Goal: Task Accomplishment & Management: Manage account settings

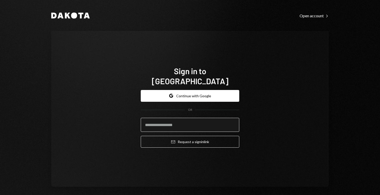
click at [200, 119] on input "email" at bounding box center [190, 125] width 98 height 14
type input "**********"
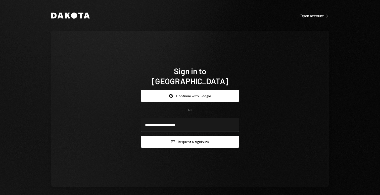
click at [202, 143] on button "Email Request a sign in link" at bounding box center [190, 142] width 98 height 12
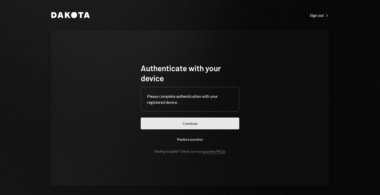
click at [182, 123] on button "Continue" at bounding box center [190, 124] width 98 height 12
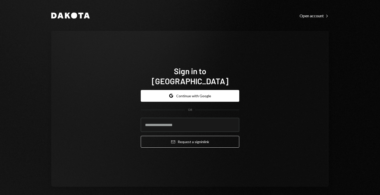
click at [171, 130] on form "Google Continue with Google OR Email Request a sign in link" at bounding box center [190, 119] width 98 height 58
click at [165, 124] on input "email" at bounding box center [190, 125] width 98 height 14
type input "**********"
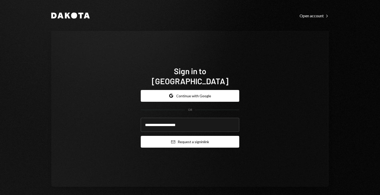
click at [203, 139] on button "Email Request a sign in link" at bounding box center [190, 142] width 98 height 12
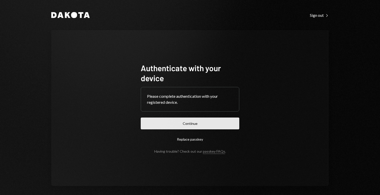
click at [216, 124] on button "Continue" at bounding box center [190, 124] width 98 height 12
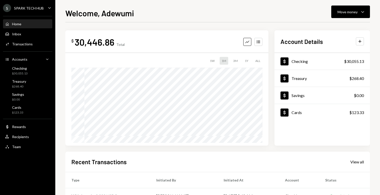
scroll to position [83, 0]
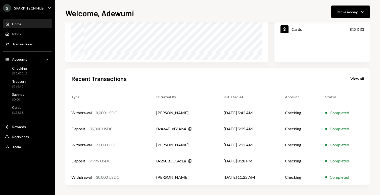
click at [356, 79] on div "View all" at bounding box center [357, 78] width 14 height 5
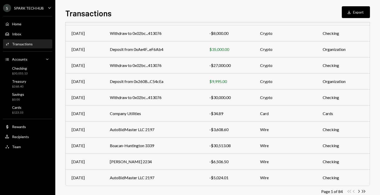
scroll to position [67, 0]
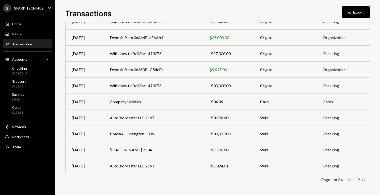
click at [358, 179] on icon "Chevron Right" at bounding box center [358, 180] width 5 height 5
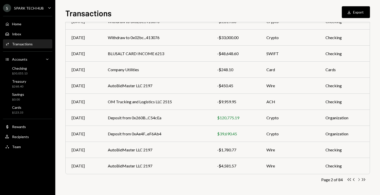
click at [358, 179] on icon "Chevron Right" at bounding box center [358, 180] width 5 height 5
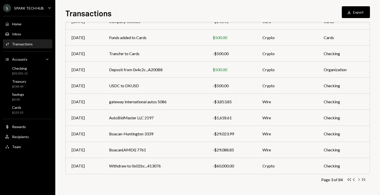
click at [357, 180] on icon "Chevron Right" at bounding box center [358, 180] width 5 height 5
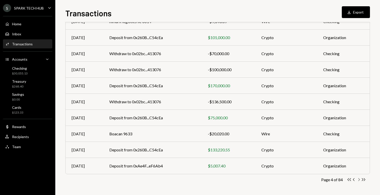
click at [359, 181] on icon "Chevron Right" at bounding box center [358, 180] width 5 height 5
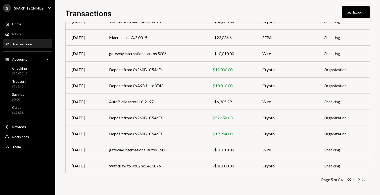
click at [358, 179] on icon "button" at bounding box center [359, 180] width 2 height 3
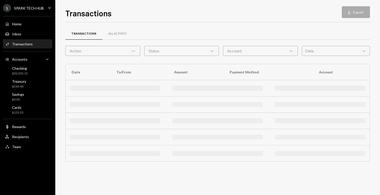
scroll to position [0, 0]
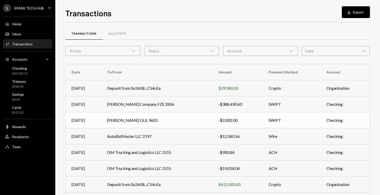
click at [256, 119] on div "-$2,002.00" at bounding box center [237, 121] width 38 height 6
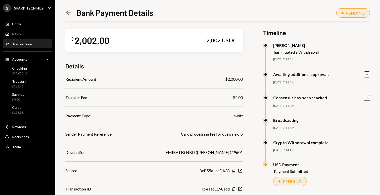
scroll to position [2, 0]
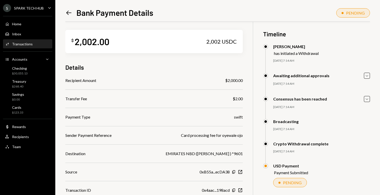
drag, startPoint x: 159, startPoint y: 153, endPoint x: 228, endPoint y: 156, distance: 69.1
click at [228, 156] on div "EMIRATES NBD (MUHAMMAD SHAHEEN HAZRAT GUL ) *9601" at bounding box center [204, 154] width 77 height 6
